Goal: Information Seeking & Learning: Learn about a topic

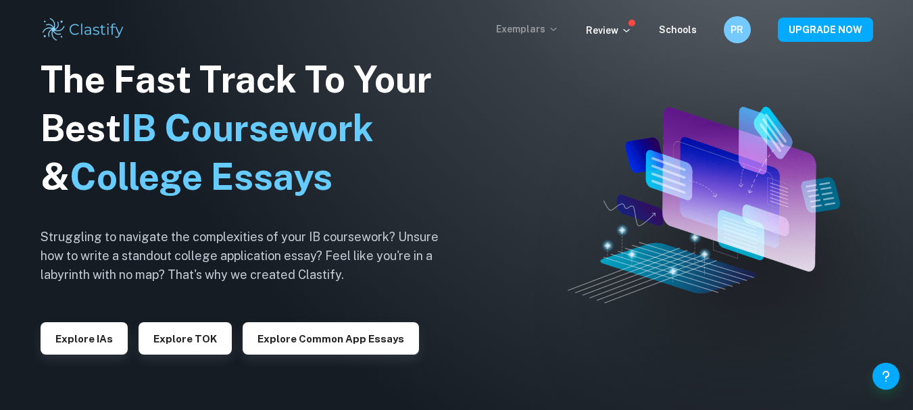
click at [530, 27] on p "Exemplars" at bounding box center [527, 29] width 63 height 15
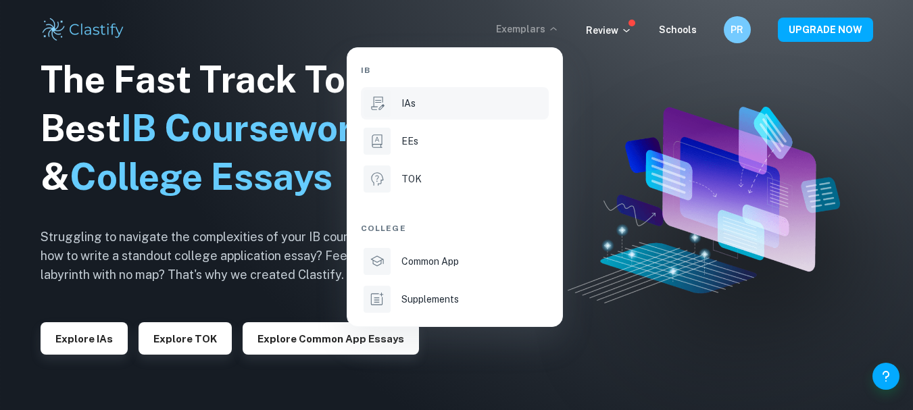
click at [395, 107] on li "IAs" at bounding box center [455, 103] width 188 height 32
click at [411, 100] on p "IAs" at bounding box center [408, 103] width 14 height 15
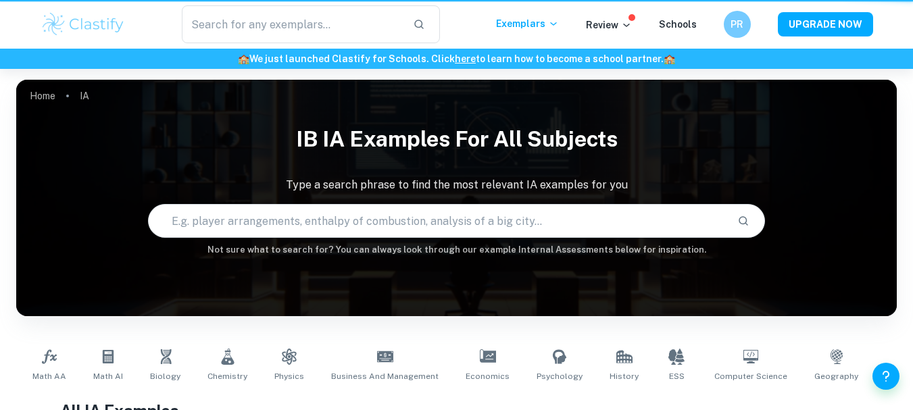
click at [108, 361] on div at bounding box center [456, 205] width 913 height 410
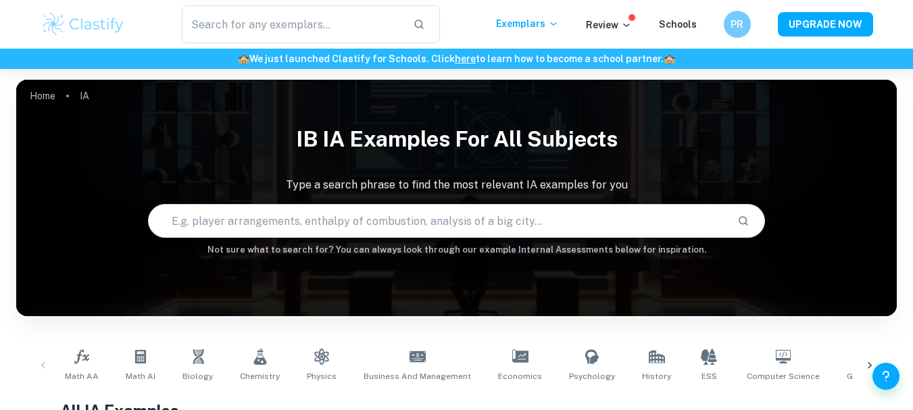
scroll to position [135, 0]
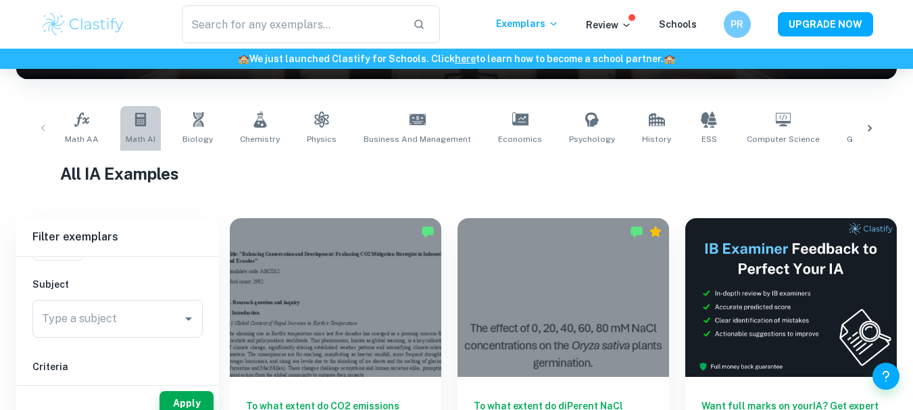
click at [140, 128] on link "Math AI" at bounding box center [140, 128] width 41 height 45
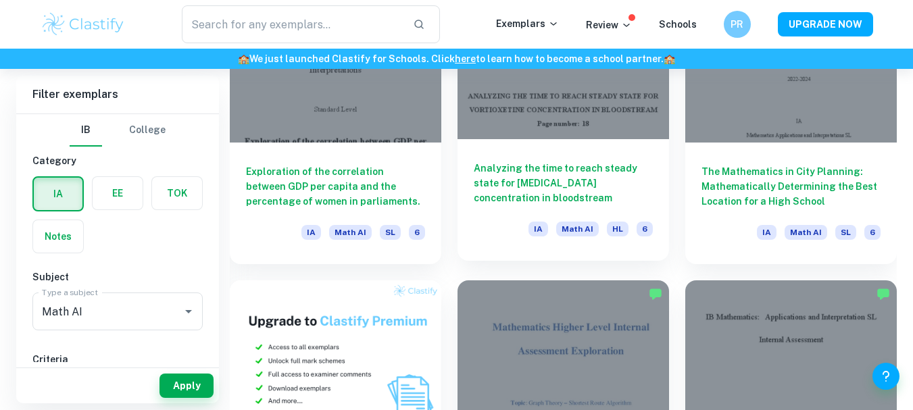
scroll to position [767, 0]
drag, startPoint x: 527, startPoint y: 363, endPoint x: 576, endPoint y: 122, distance: 246.8
click at [576, 122] on div at bounding box center [562, 61] width 211 height 159
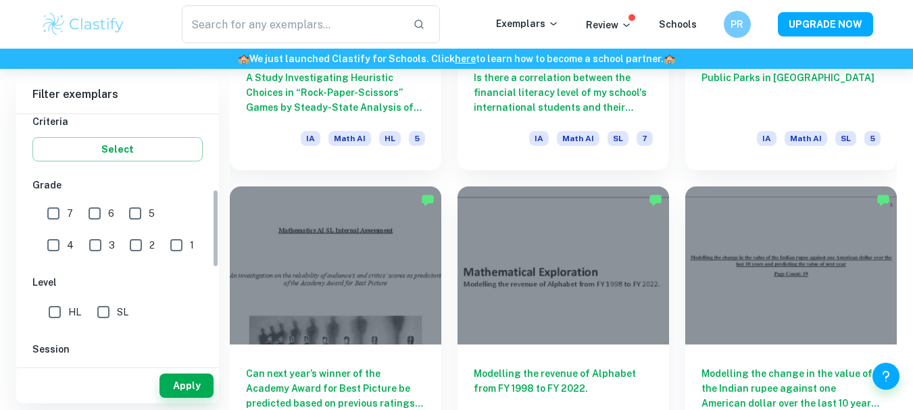
scroll to position [238, 0]
click at [52, 213] on input "7" at bounding box center [53, 212] width 27 height 27
checkbox input "true"
click at [92, 211] on input "6" at bounding box center [94, 212] width 27 height 27
checkbox input "true"
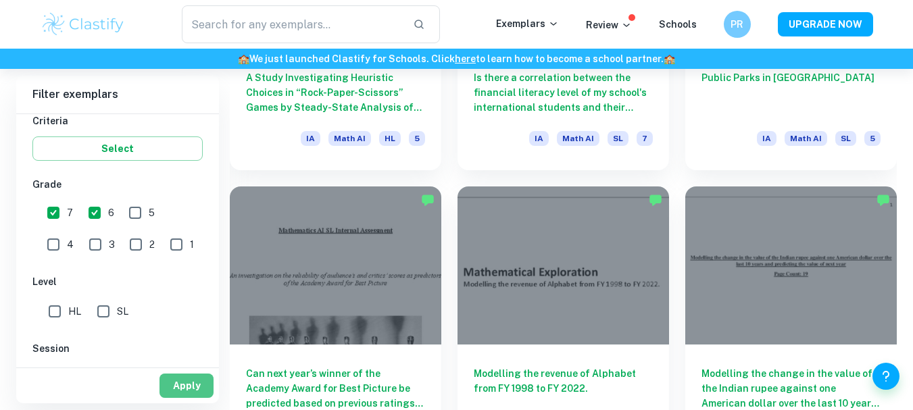
click at [197, 384] on button "Apply" at bounding box center [186, 386] width 54 height 24
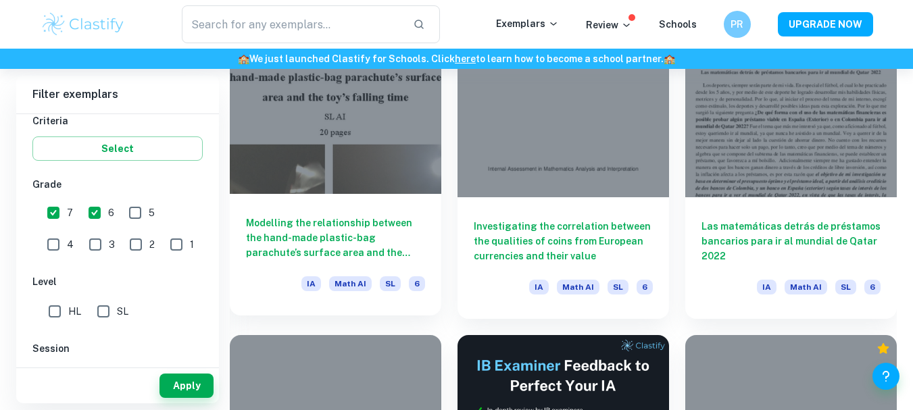
scroll to position [3380, 0]
